Goal: Contribute content

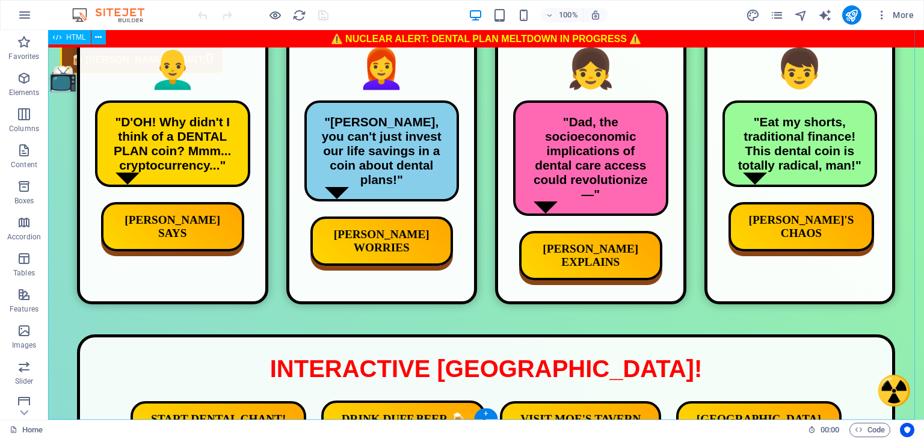
scroll to position [595, 0]
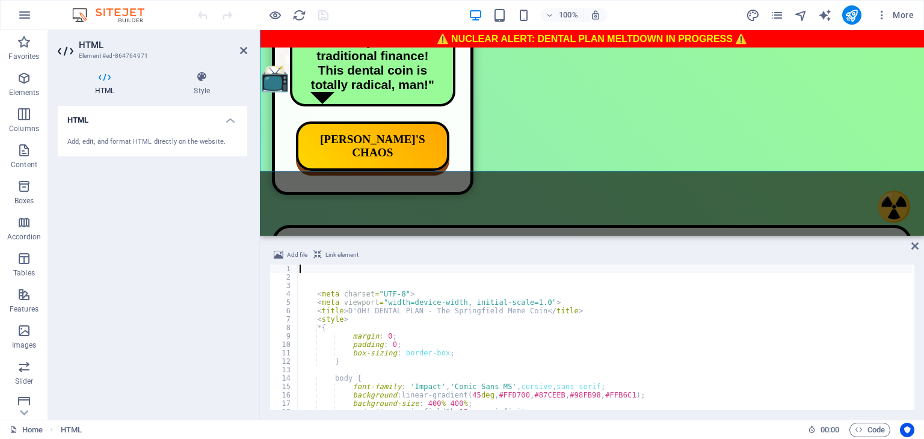
click at [503, 313] on div "< meta charset = "UTF-8" > < meta viewport = "width=device-width, initial-scale…" at bounding box center [622, 345] width 650 height 160
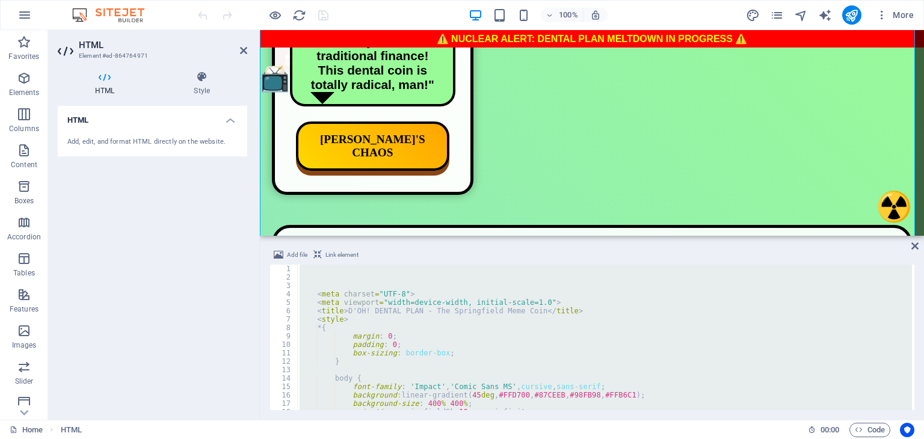
scroll to position [843, 0]
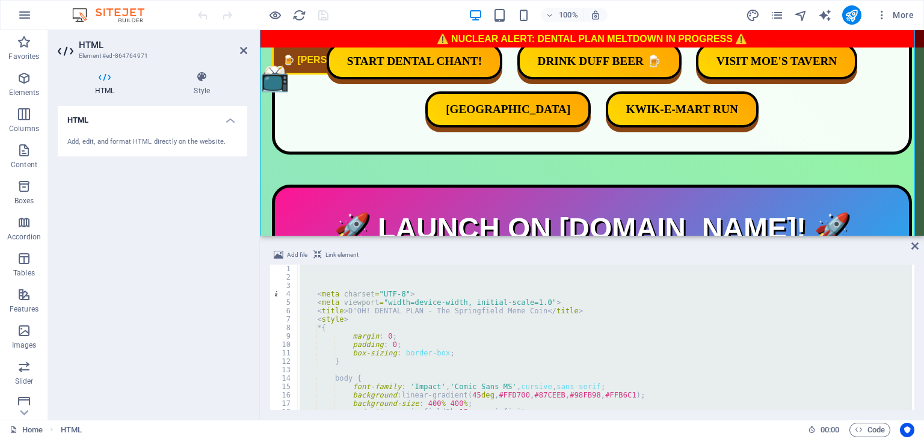
click at [510, 313] on div "< meta charset = "UTF-8" > < meta viewport = "width=device-width, initial-scale…" at bounding box center [604, 338] width 615 height 146
click at [510, 313] on div "< meta charset = "UTF-8" > < meta viewport = "width=device-width, initial-scale…" at bounding box center [622, 345] width 650 height 160
paste textarea "</html>"
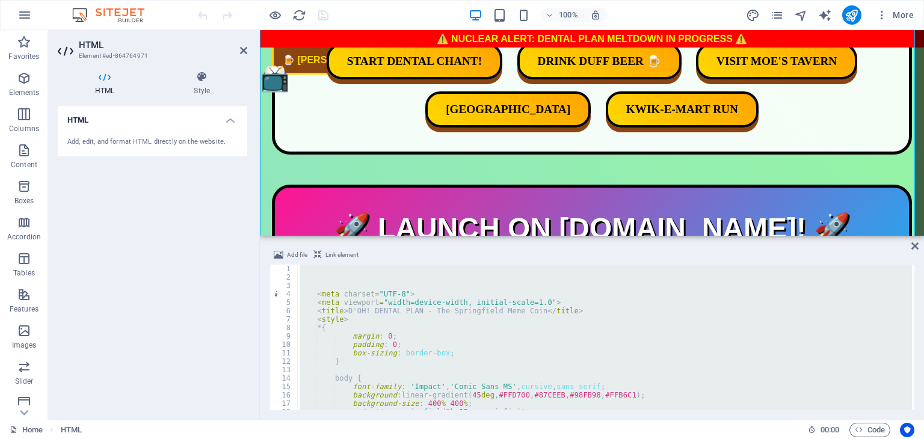
type textarea "</html>"
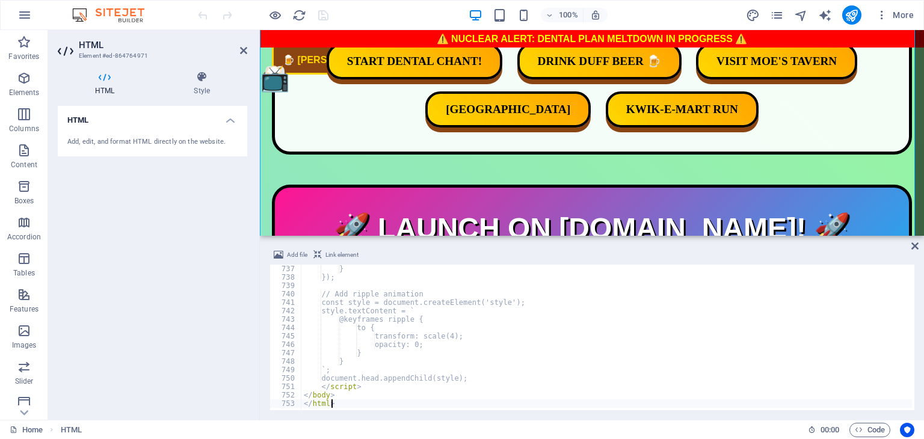
scroll to position [6198, 0]
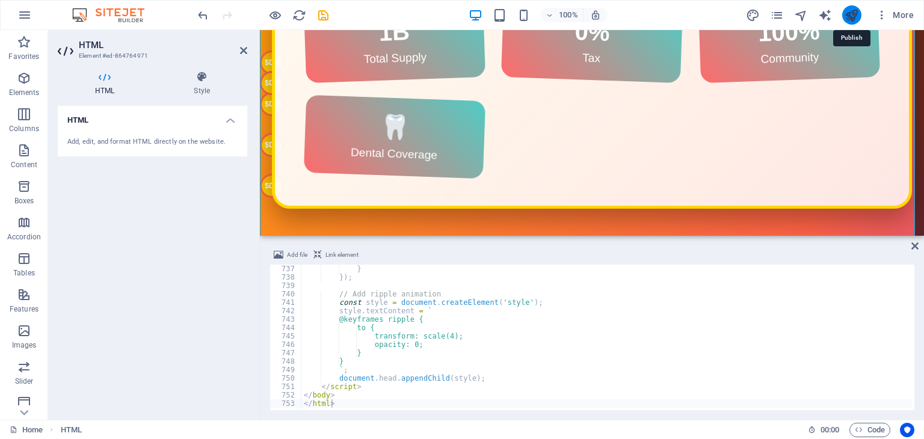
click at [849, 11] on icon "publish" at bounding box center [851, 15] width 14 height 14
